Goal: Find specific page/section: Find specific page/section

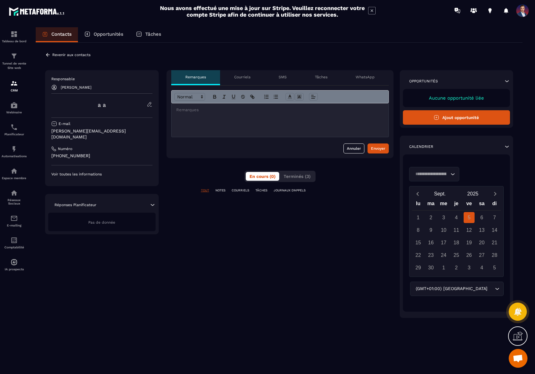
scroll to position [160, 0]
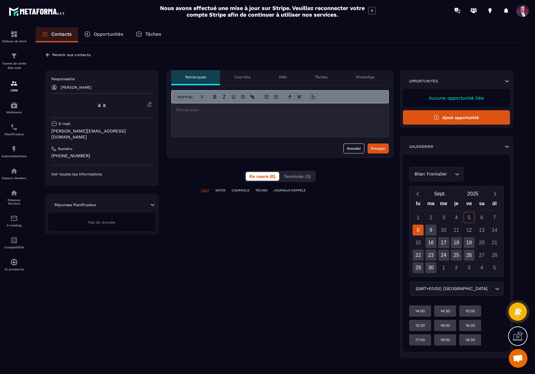
click at [81, 171] on p "Voir toutes les informations" at bounding box center [101, 173] width 101 height 5
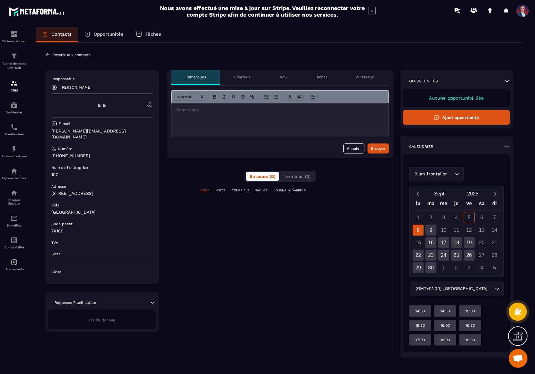
scroll to position [4, 0]
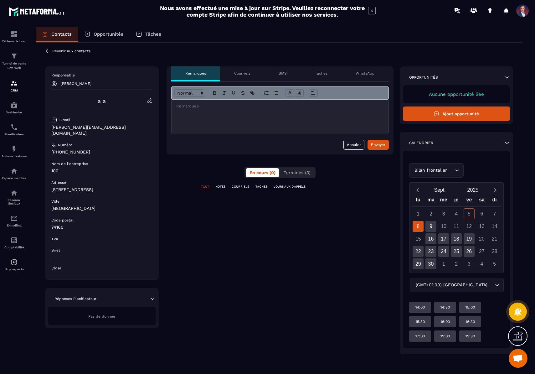
click at [81, 296] on p "Réponses Planificateur" at bounding box center [75, 298] width 42 height 5
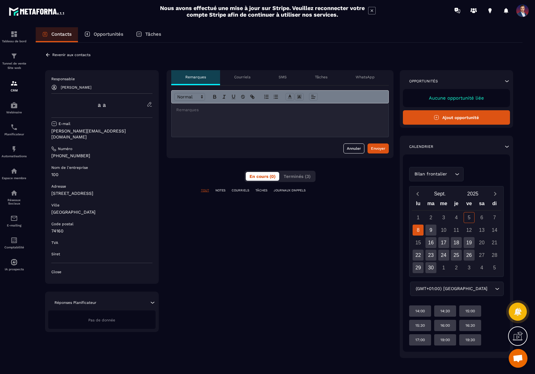
click at [504, 81] on icon at bounding box center [506, 81] width 6 height 6
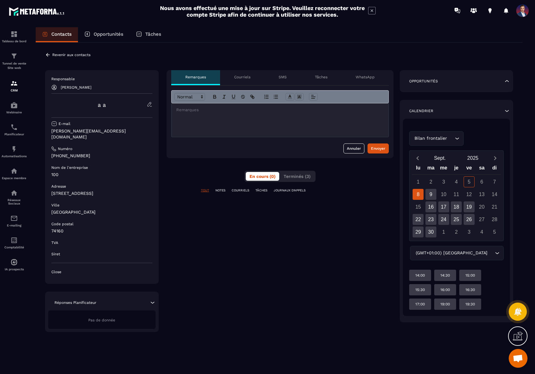
click at [504, 81] on icon at bounding box center [506, 81] width 6 height 6
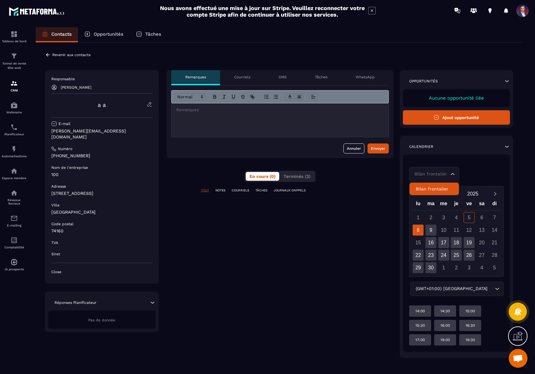
click at [444, 174] on div "Bilan frontalier" at bounding box center [430, 174] width 37 height 7
click at [477, 173] on div "Bilan frontalier Loading..." at bounding box center [456, 174] width 95 height 14
click at [72, 53] on p "Revenir aux contacts" at bounding box center [71, 55] width 38 height 4
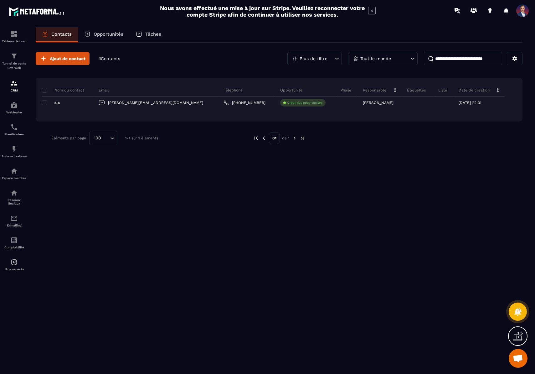
click at [101, 36] on p "Opportunités" at bounding box center [109, 34] width 30 height 6
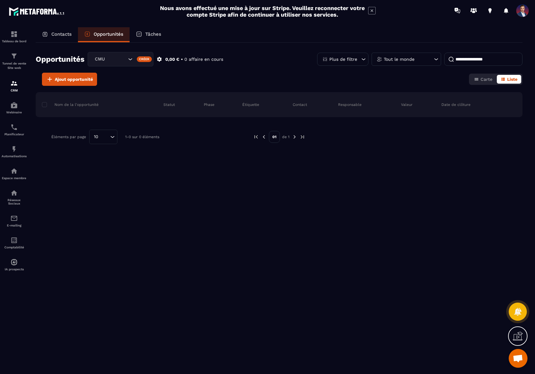
click at [163, 33] on div "Tâches" at bounding box center [149, 34] width 38 height 15
